Goal: Task Accomplishment & Management: Manage account settings

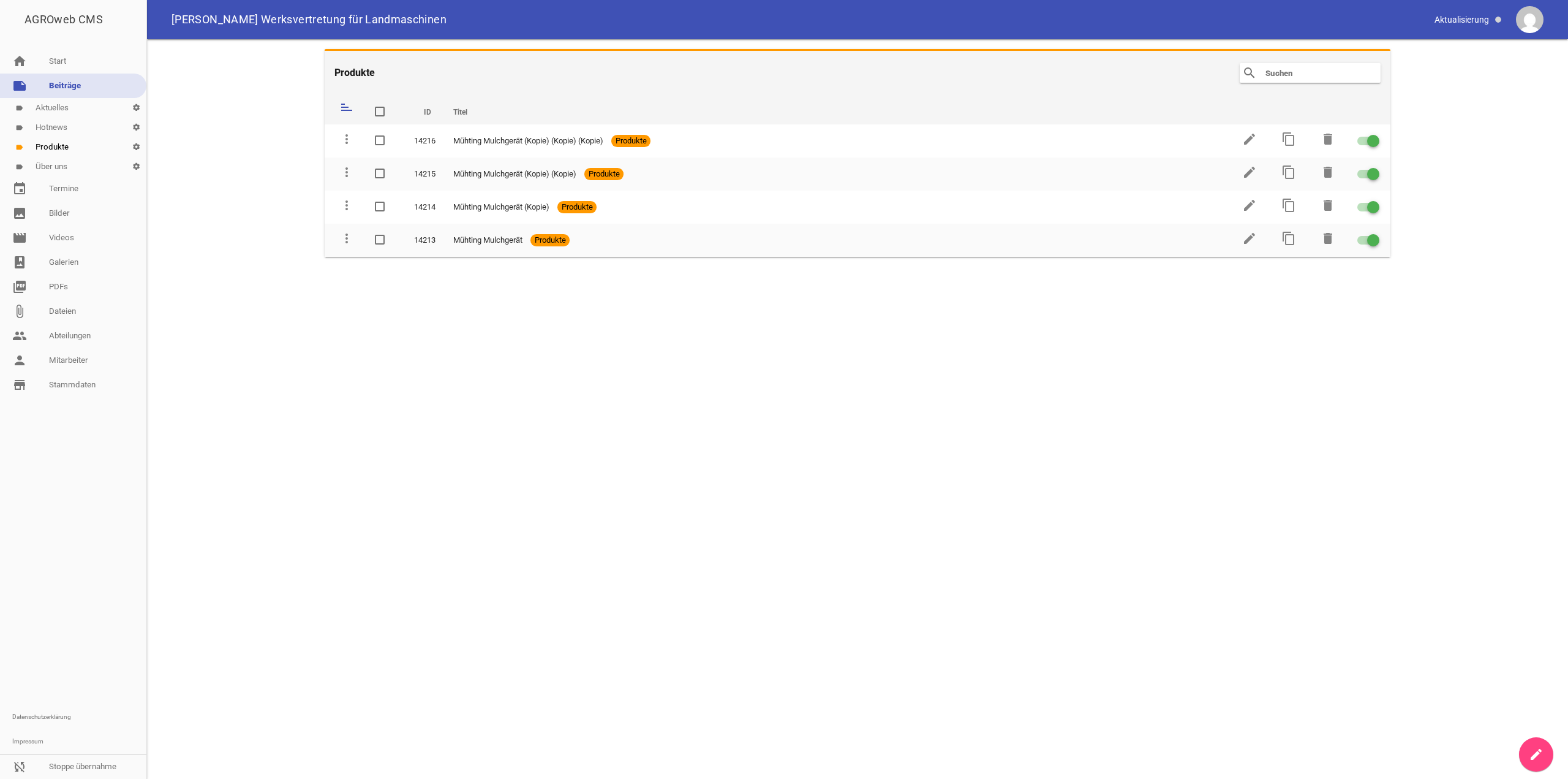
click at [86, 85] on link "note Beiträge" at bounding box center [73, 86] width 147 height 25
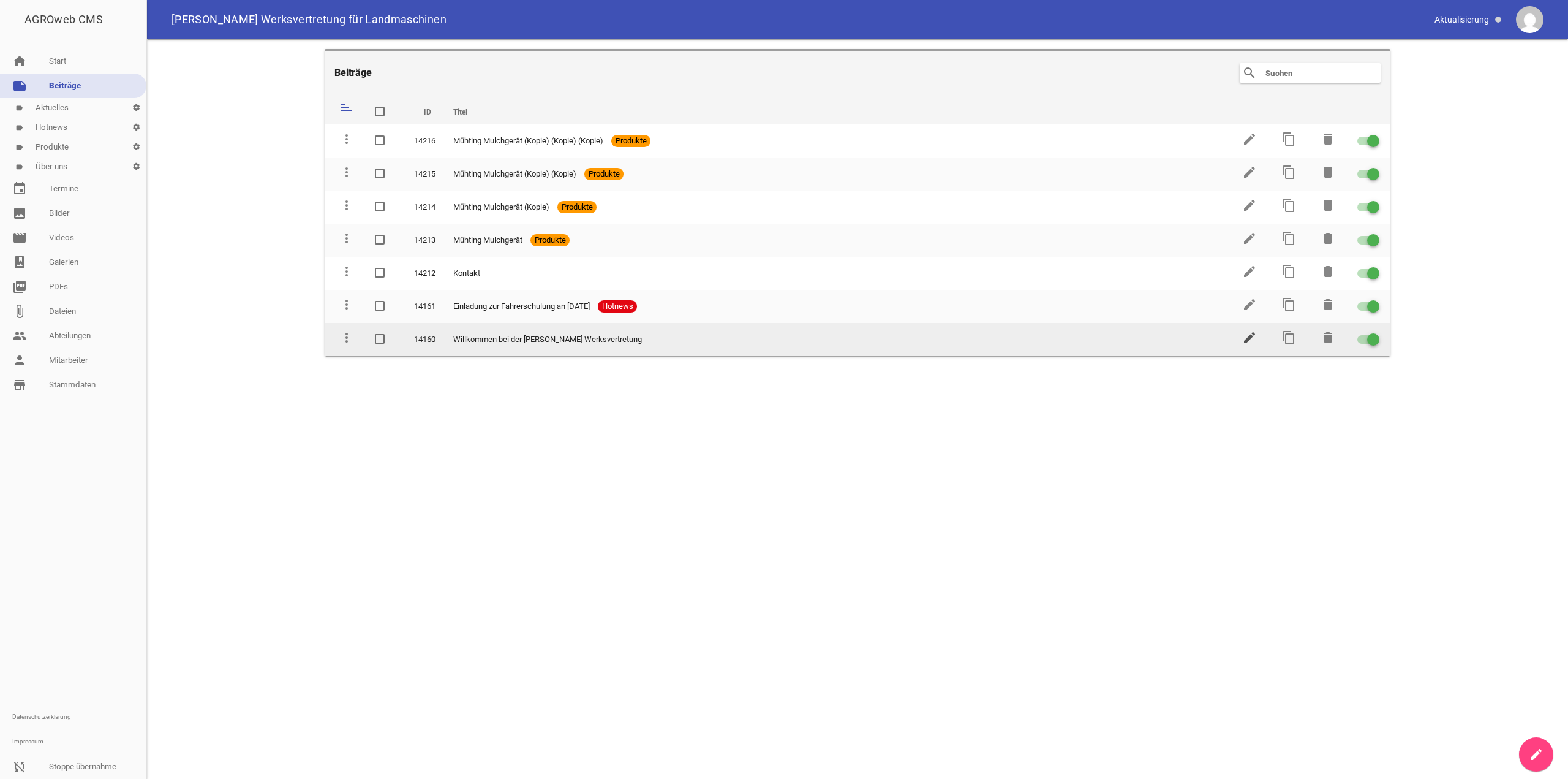
click at [1254, 334] on icon "edit" at bounding box center [1249, 338] width 15 height 15
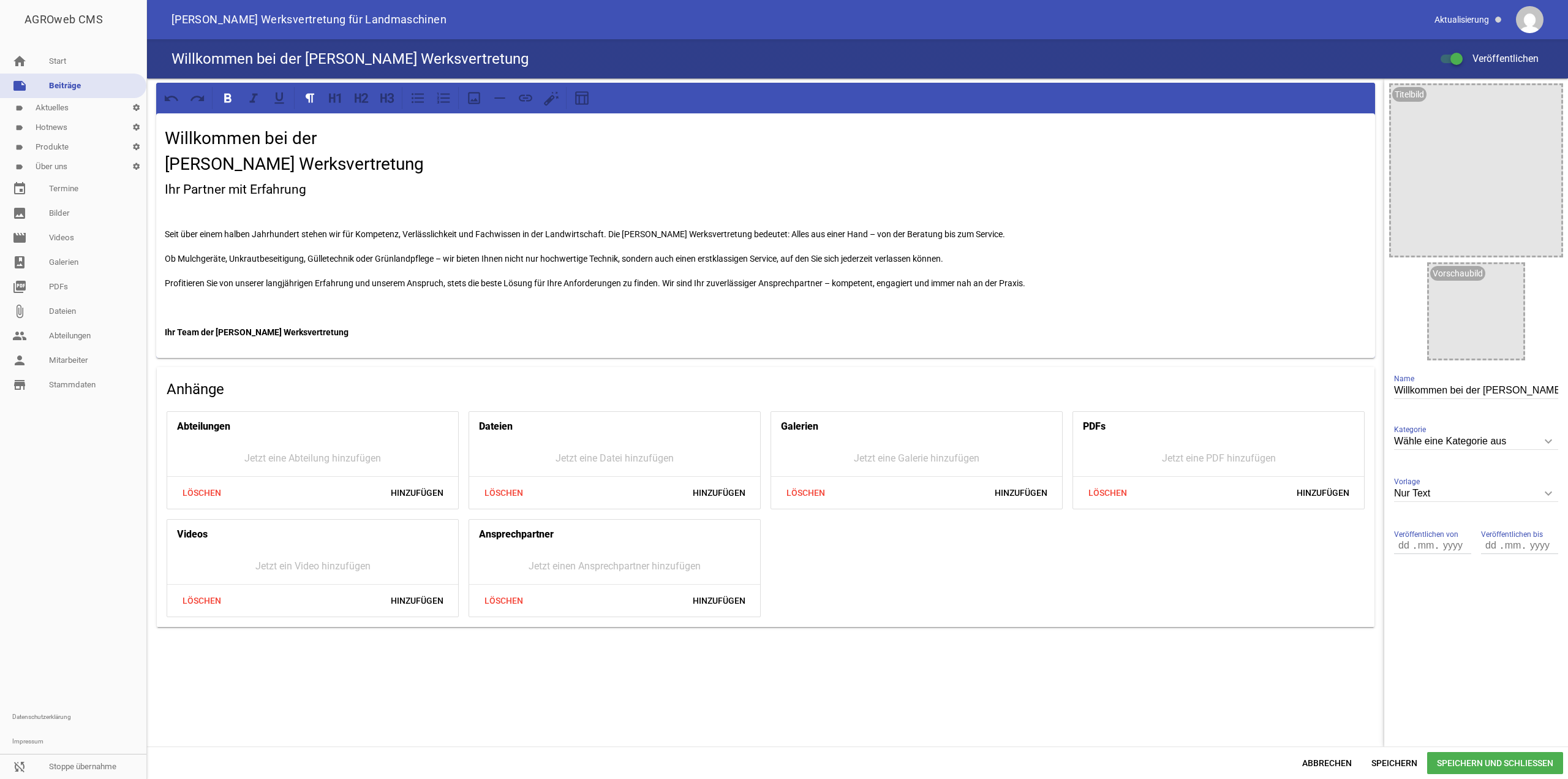
click at [245, 327] on strong "Ihr Team der [PERSON_NAME] Werksvertretung" at bounding box center [256, 332] width 184 height 10
click at [86, 454] on div at bounding box center [73, 551] width 147 height 308
click at [1416, 761] on span "Speichern" at bounding box center [1394, 763] width 66 height 22
click at [25, 522] on div at bounding box center [73, 551] width 147 height 308
click at [67, 219] on link "image Bilder" at bounding box center [73, 213] width 147 height 25
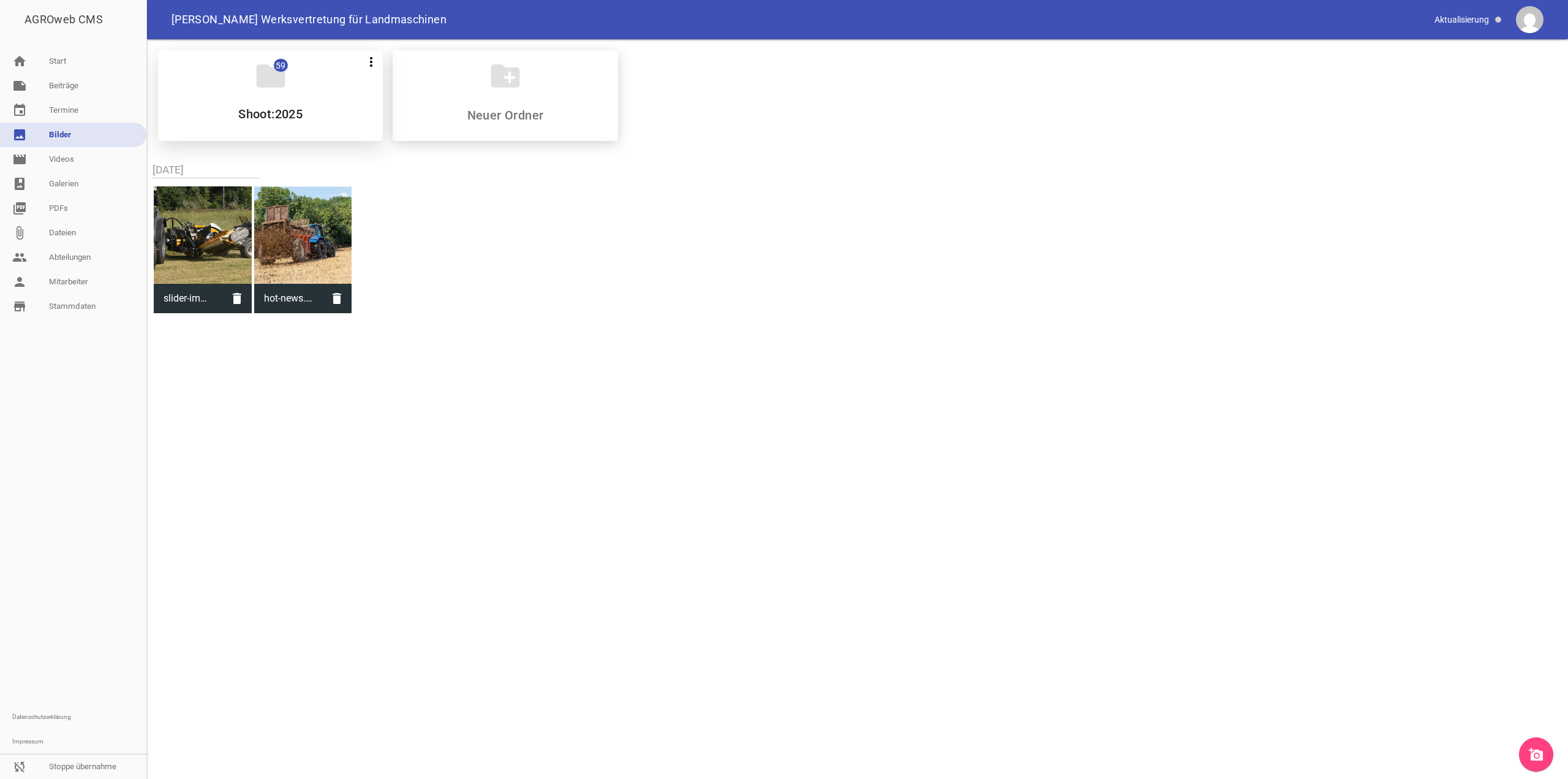
click at [257, 105] on div "folder 59 more_vert Teilen Bearbeiten Löschen Shoot:2025" at bounding box center [270, 96] width 225 height 91
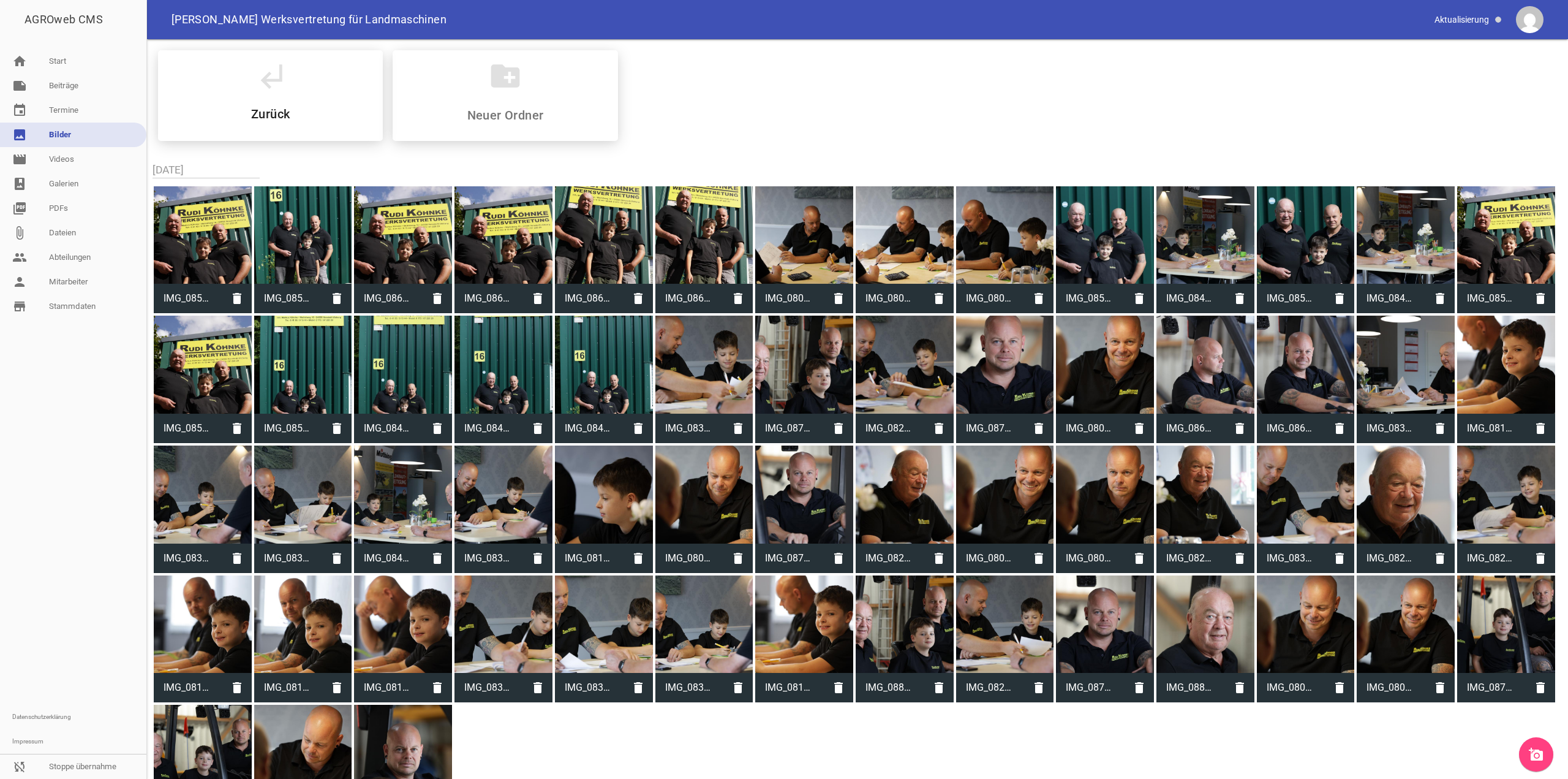
click at [1511, 622] on div at bounding box center [1505, 624] width 98 height 98
type input "IMG_0875.jpg"
type input "2000"
type input "3000"
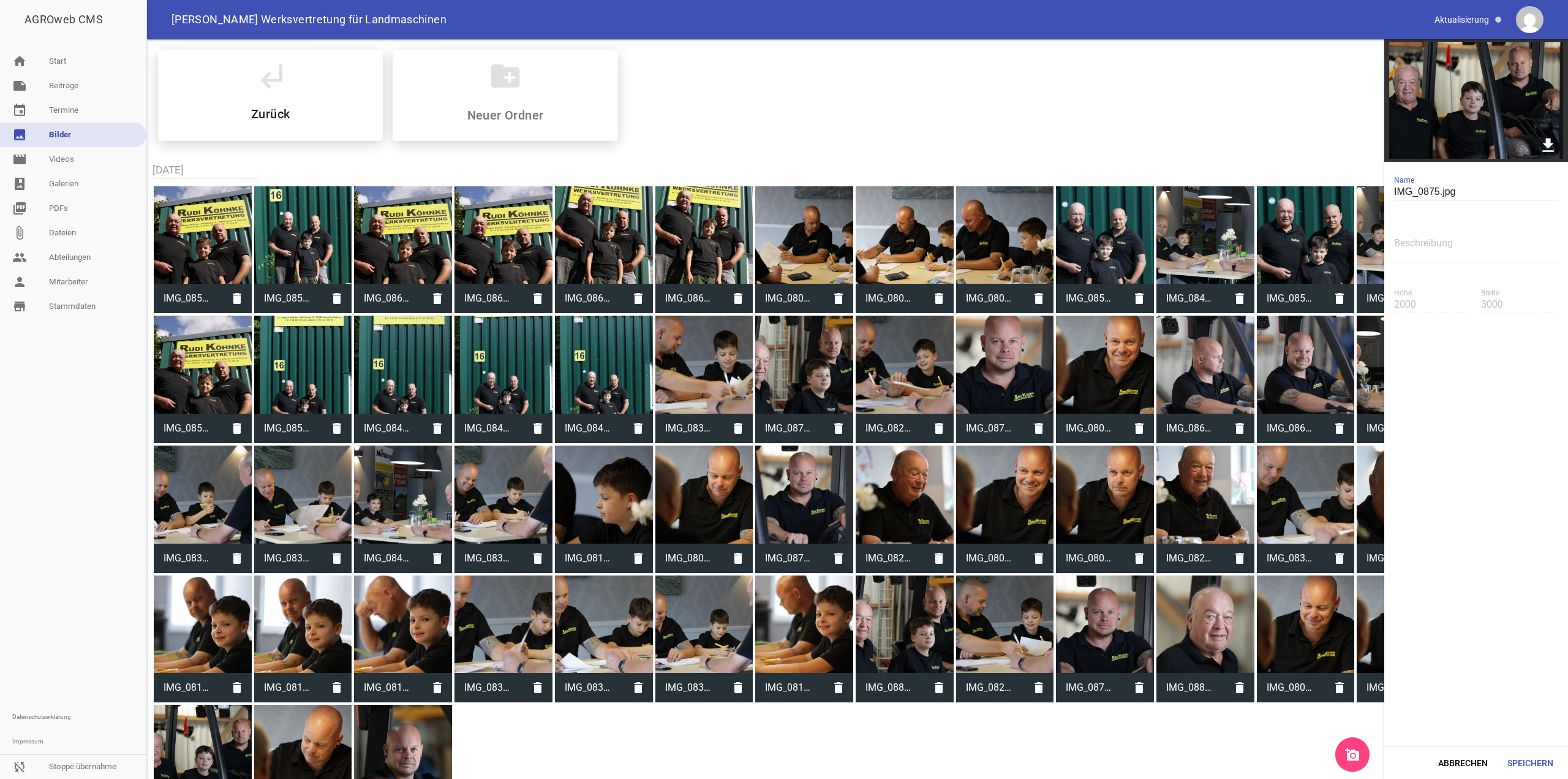
click at [1546, 144] on icon "download" at bounding box center [1547, 144] width 19 height 19
click at [1118, 753] on div "IMG_0857.jpg delete IMG_0853.jpg delete IMG_0862.jpg delete IMG_0860.jpg delete…" at bounding box center [857, 509] width 1410 height 651
click at [205, 622] on div at bounding box center [202, 624] width 98 height 98
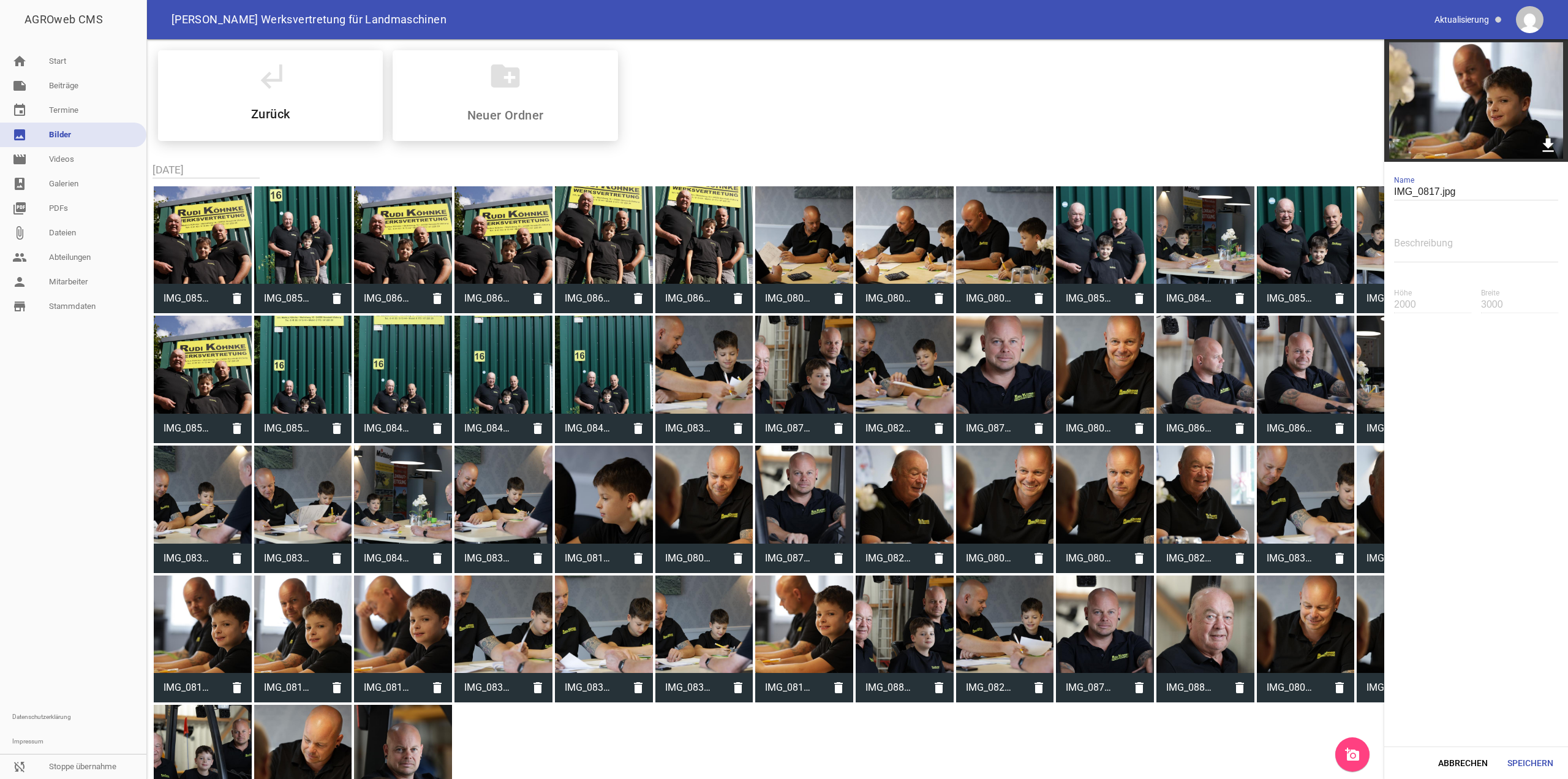
click at [1552, 149] on icon "download" at bounding box center [1547, 144] width 19 height 19
click at [490, 496] on div at bounding box center [503, 494] width 98 height 98
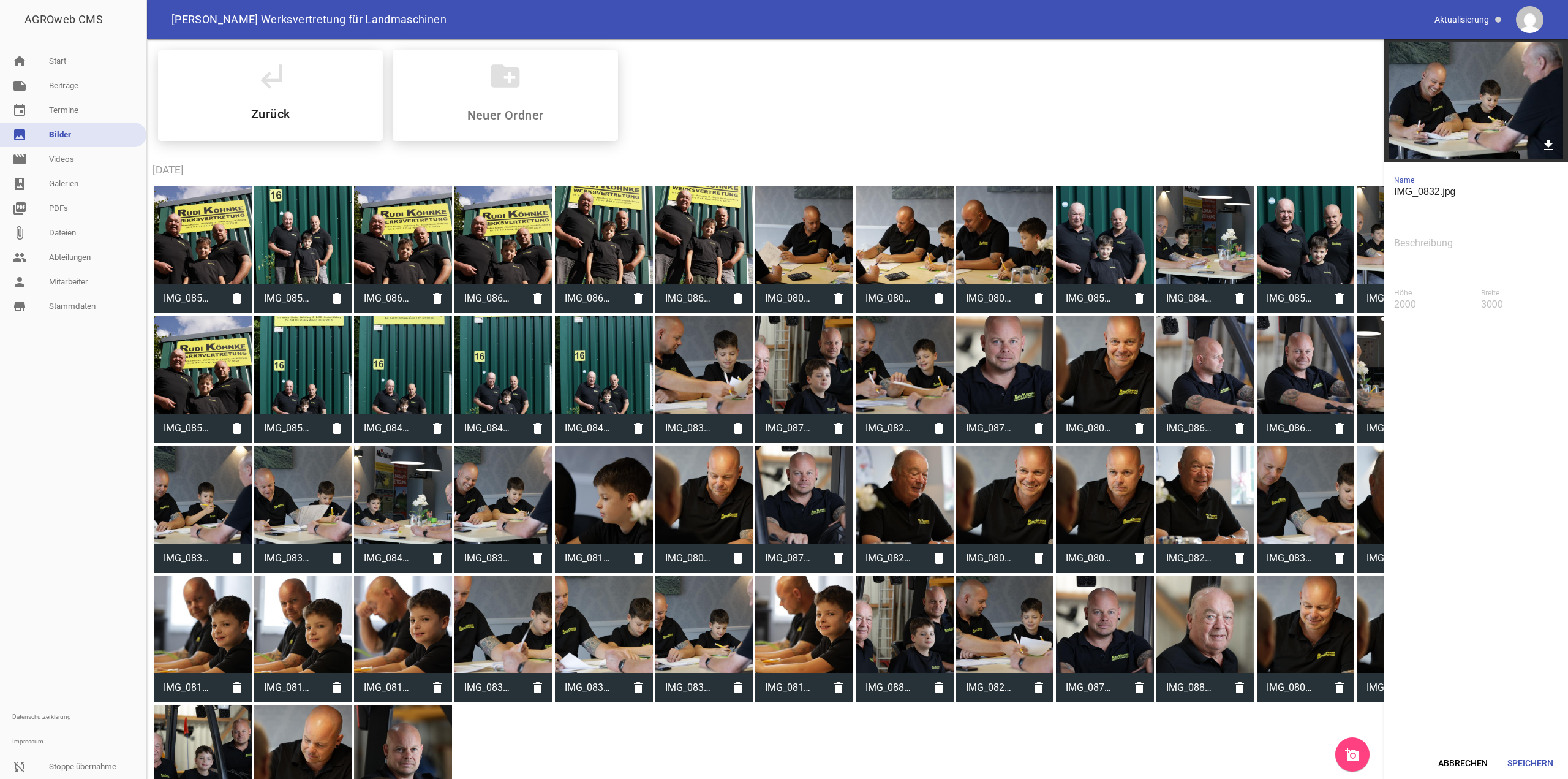
click at [392, 480] on div at bounding box center [402, 494] width 98 height 98
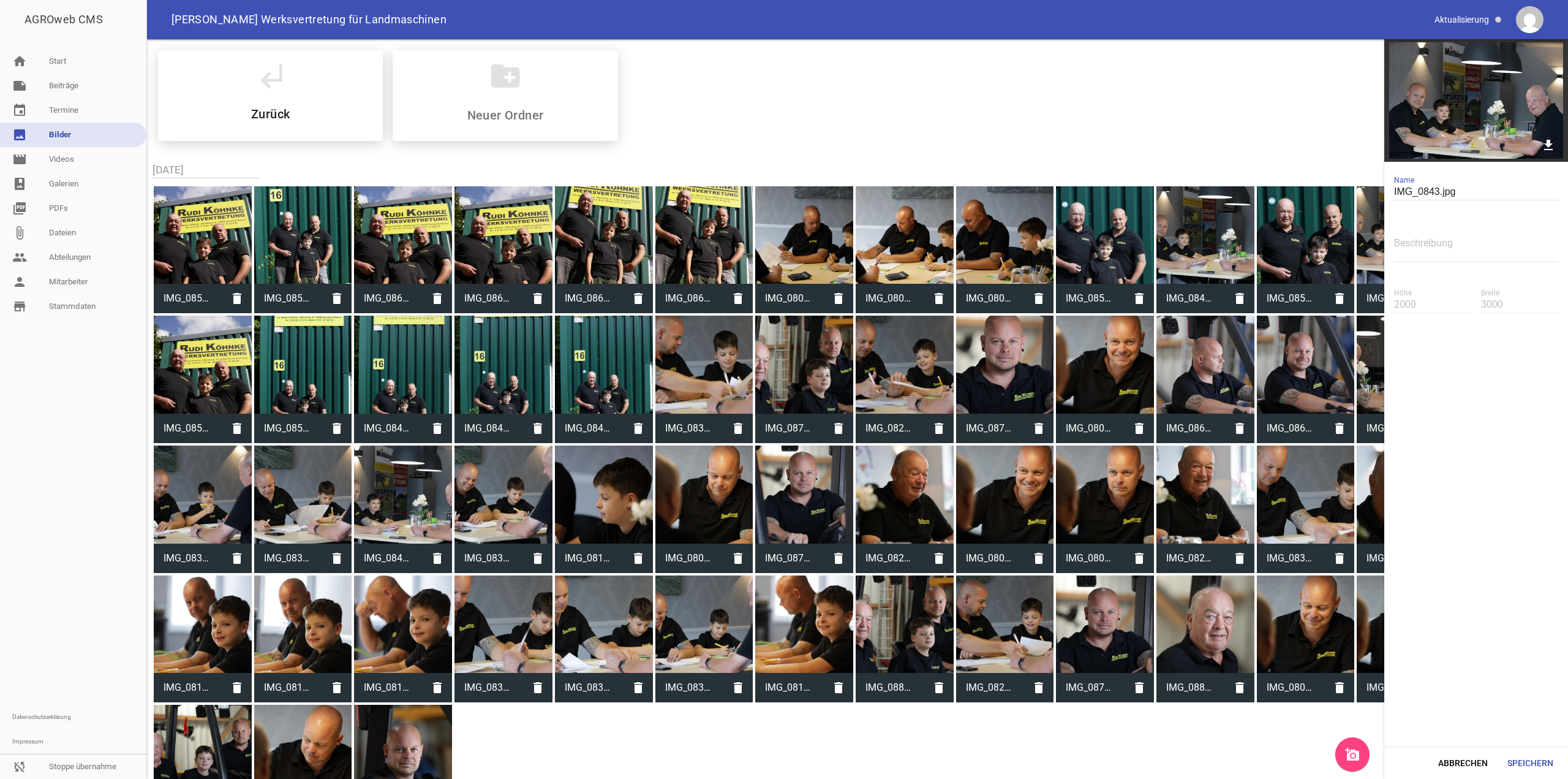
click at [519, 478] on div at bounding box center [503, 494] width 98 height 98
type input "IMG_0832.jpg"
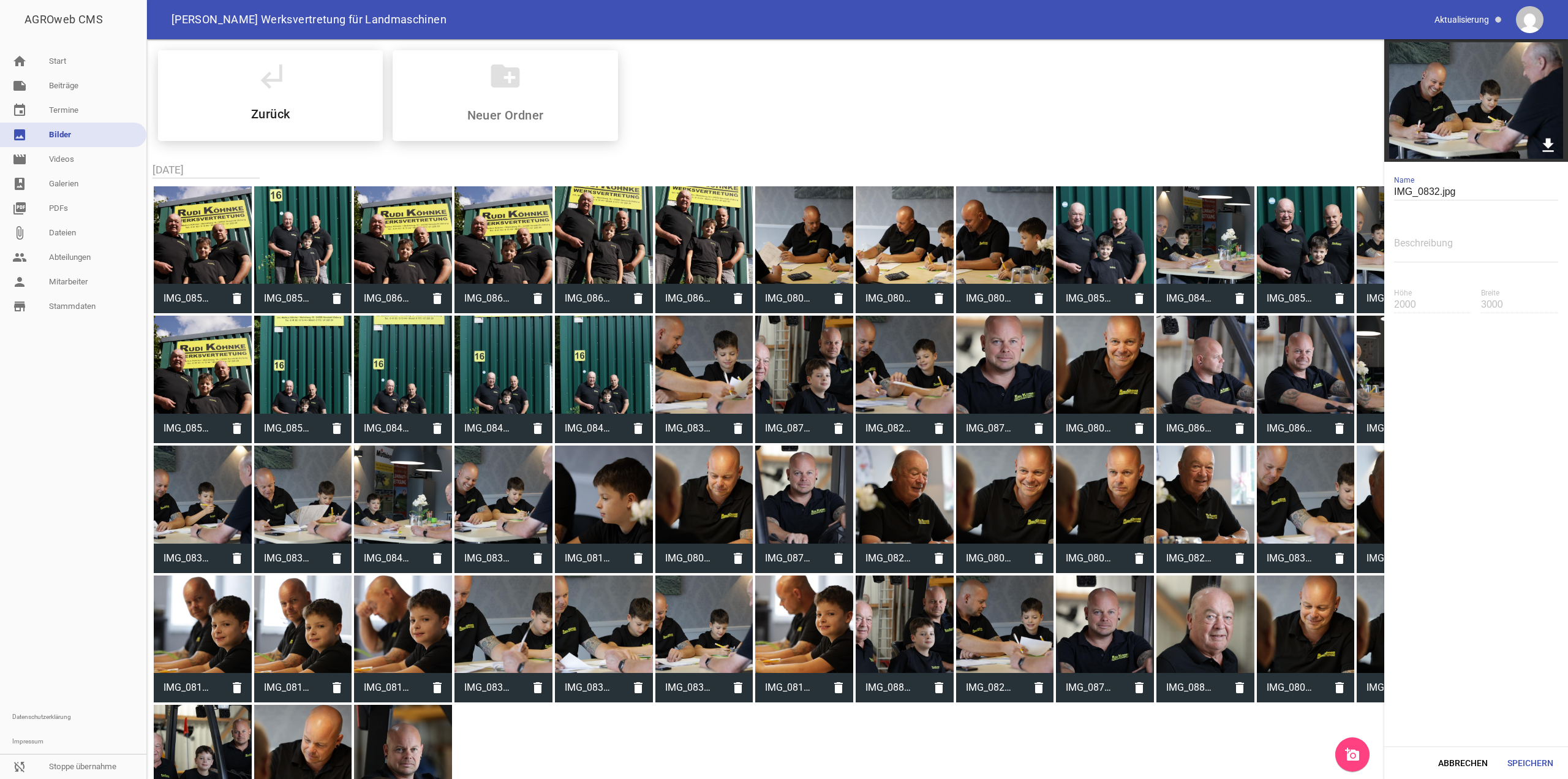
click at [1545, 147] on icon "download" at bounding box center [1547, 144] width 19 height 19
